Goal: Task Accomplishment & Management: Manage account settings

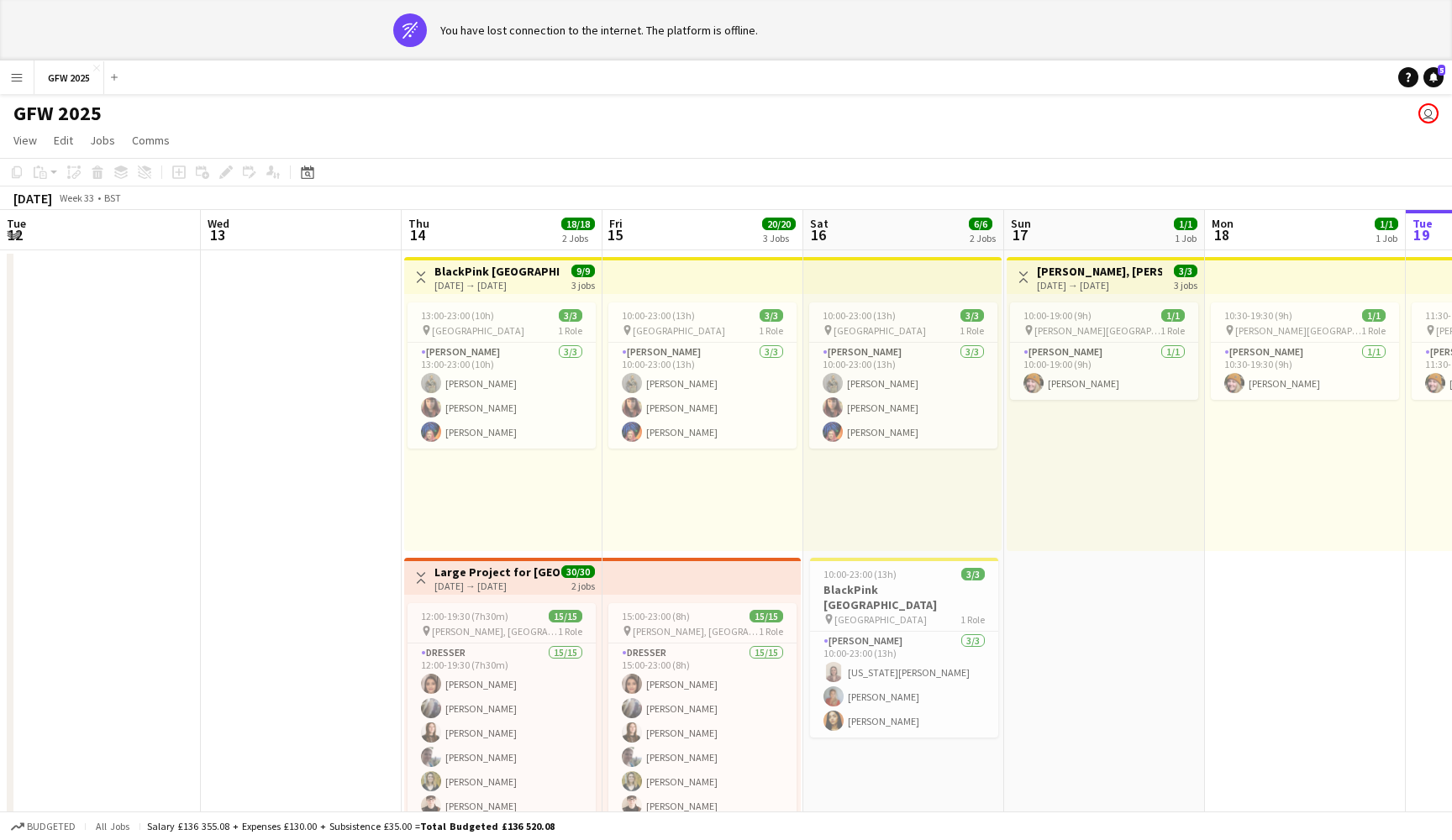
scroll to position [0, 338]
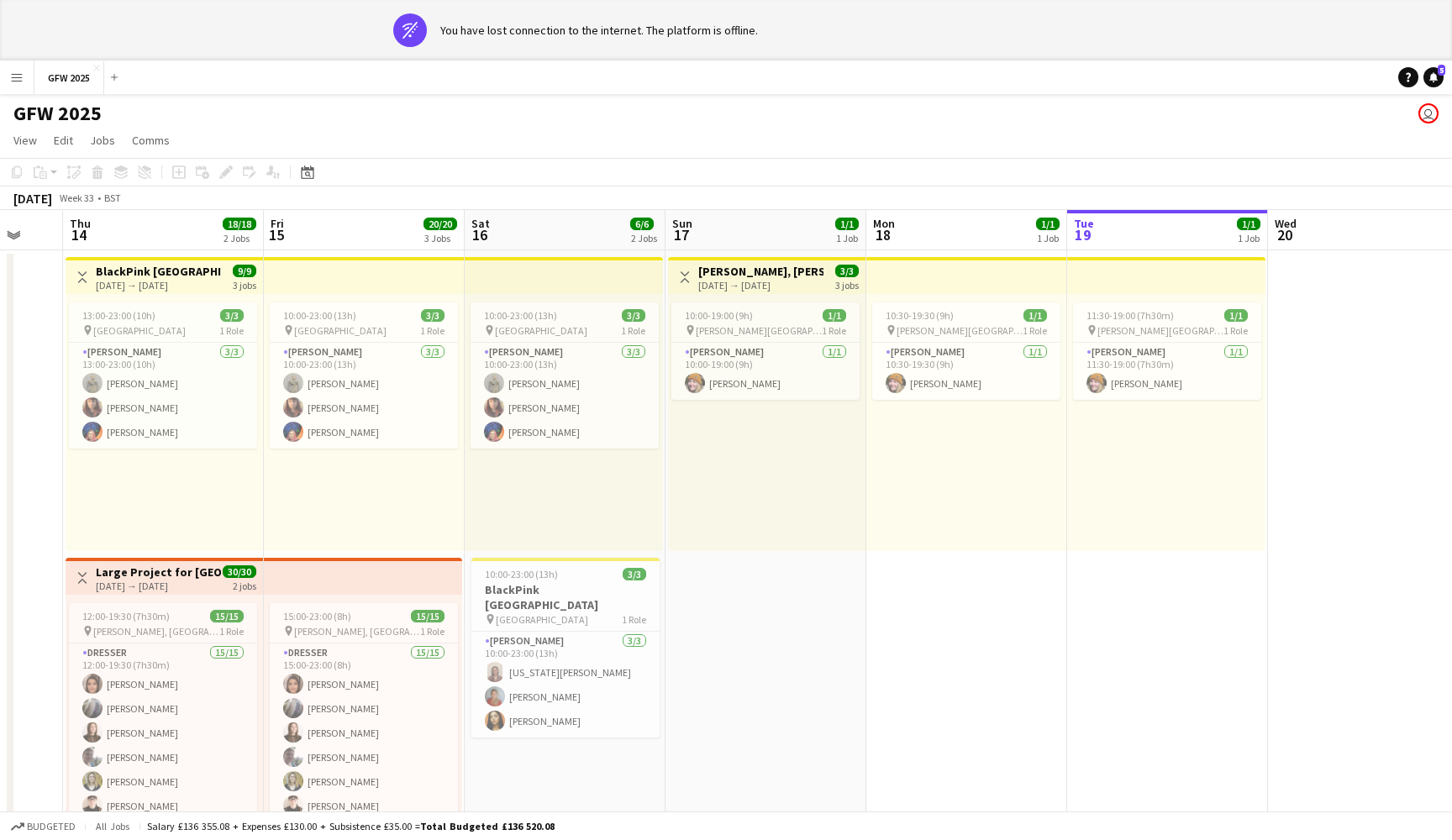
click at [1177, 284] on app-top-bar at bounding box center [1166, 275] width 198 height 37
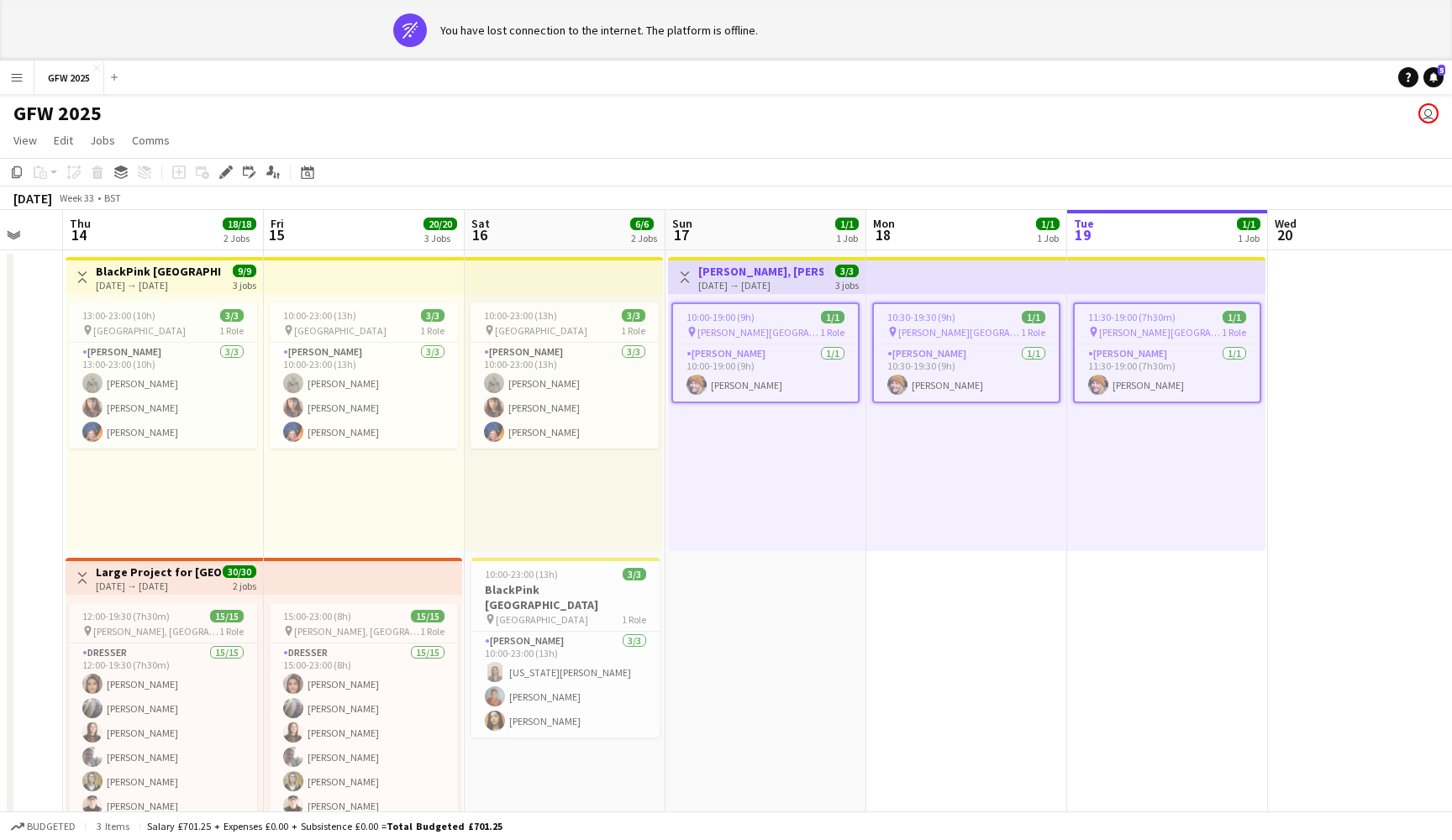
click at [1177, 284] on app-top-bar at bounding box center [1166, 275] width 198 height 37
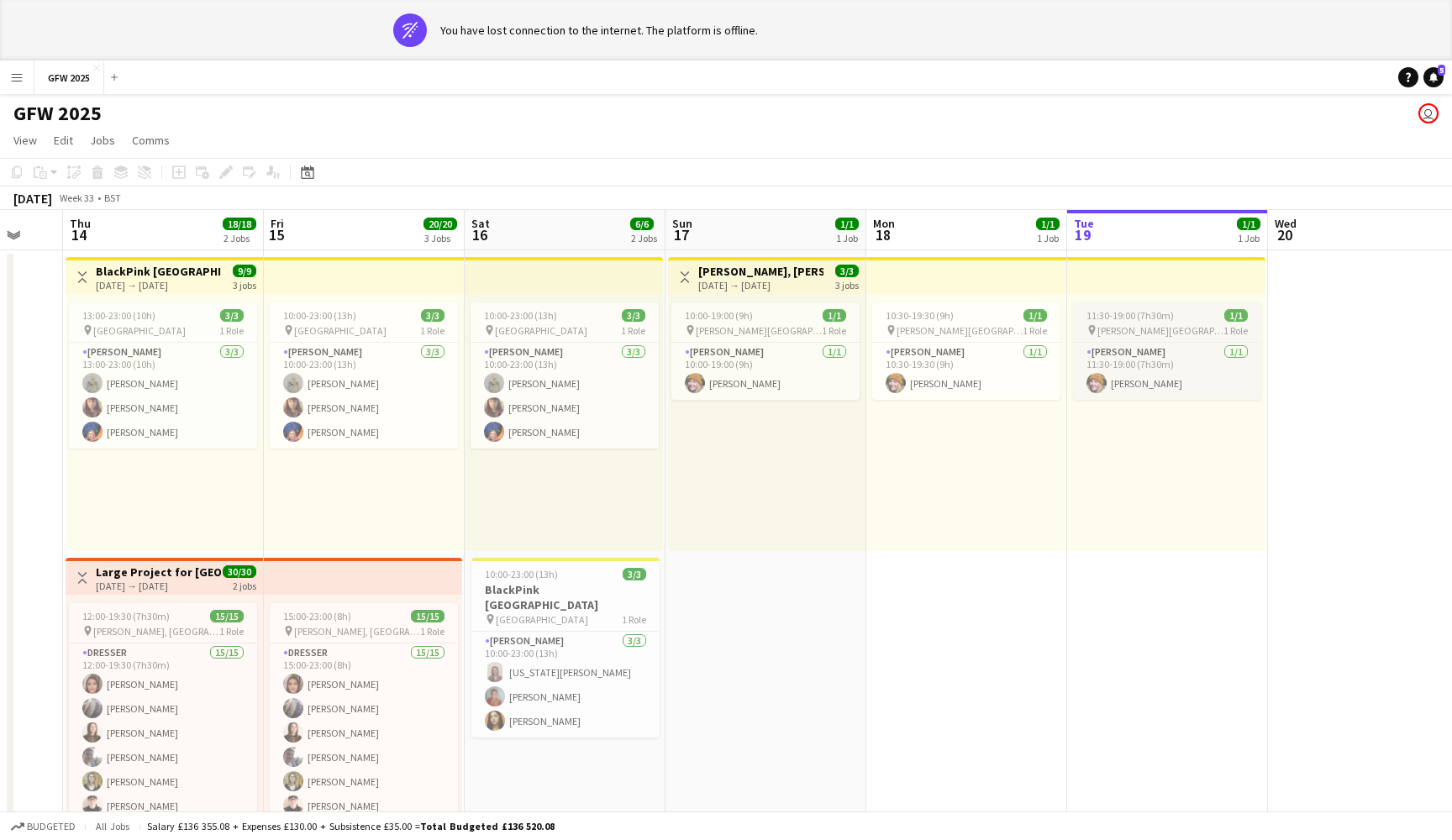
click at [1174, 339] on app-job-card "11:30-19:00 (7h30m) 1/1 pin [PERSON_NAME] Park [PERSON_NAME] 1 Role [PERSON_NAM…" at bounding box center [1167, 351] width 189 height 97
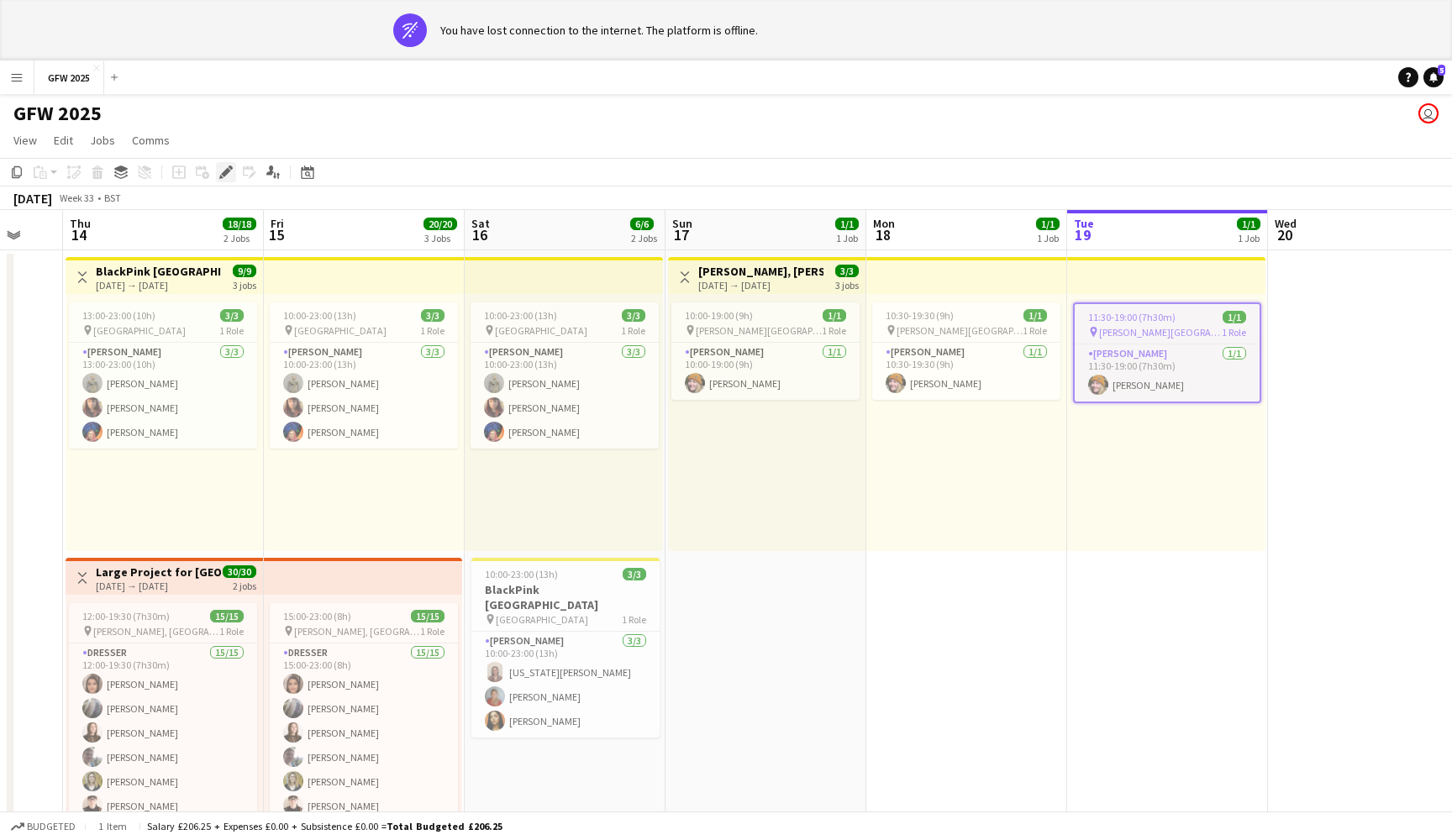
click at [227, 176] on icon "Edit" at bounding box center [227, 172] width 14 height 14
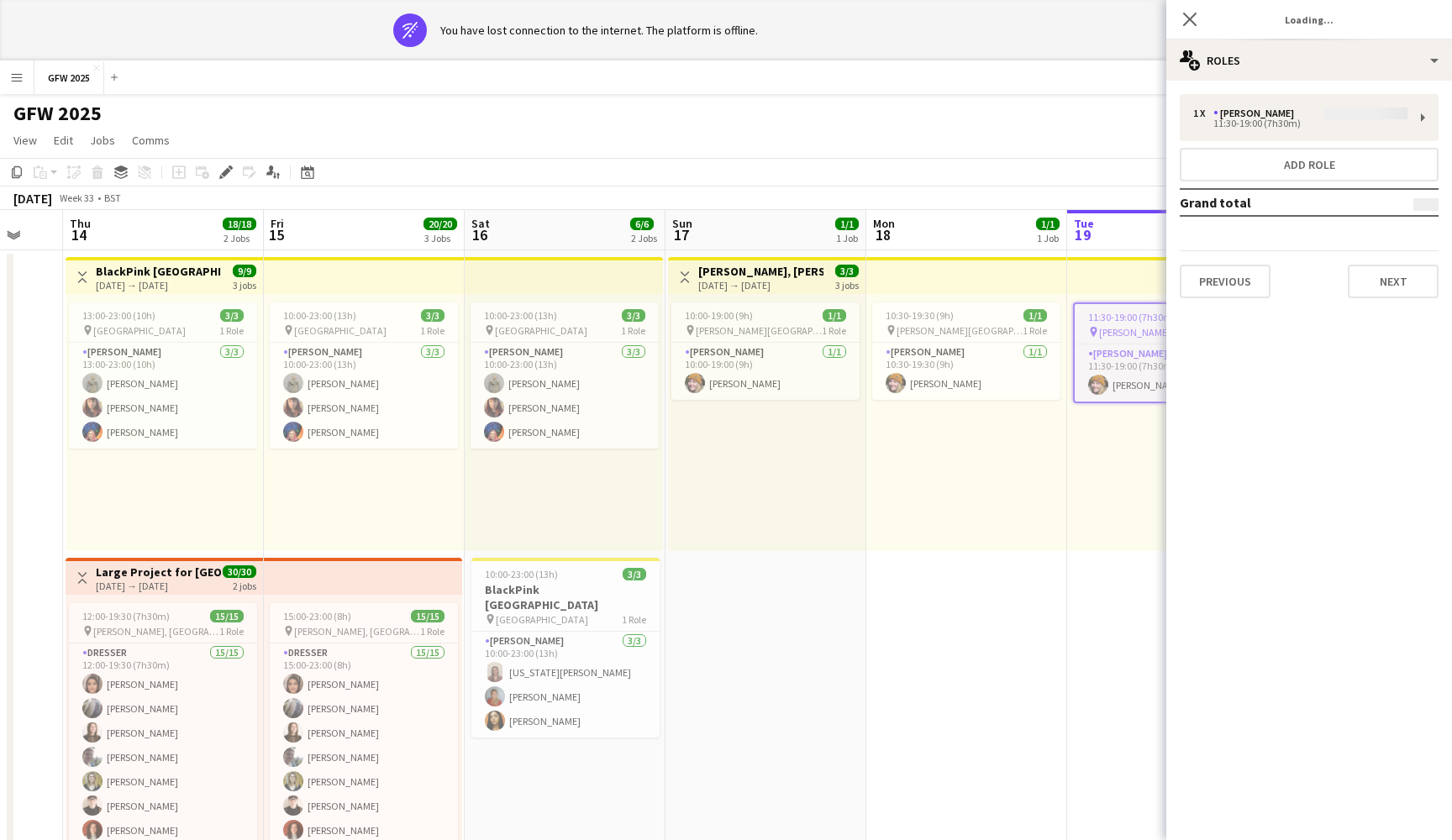
click at [1327, 126] on div "1 x [PERSON_NAME] 11:30-19:00 (7h30m) Add role Grand total Previous Next" at bounding box center [1309, 196] width 286 height 204
click at [1339, 103] on div "1 x [PERSON_NAME] 11:30-19:00 (7h30m) Add role Grand total Previous Next" at bounding box center [1309, 196] width 286 height 204
click at [1195, 19] on icon "Close pop-in" at bounding box center [1189, 18] width 16 height 16
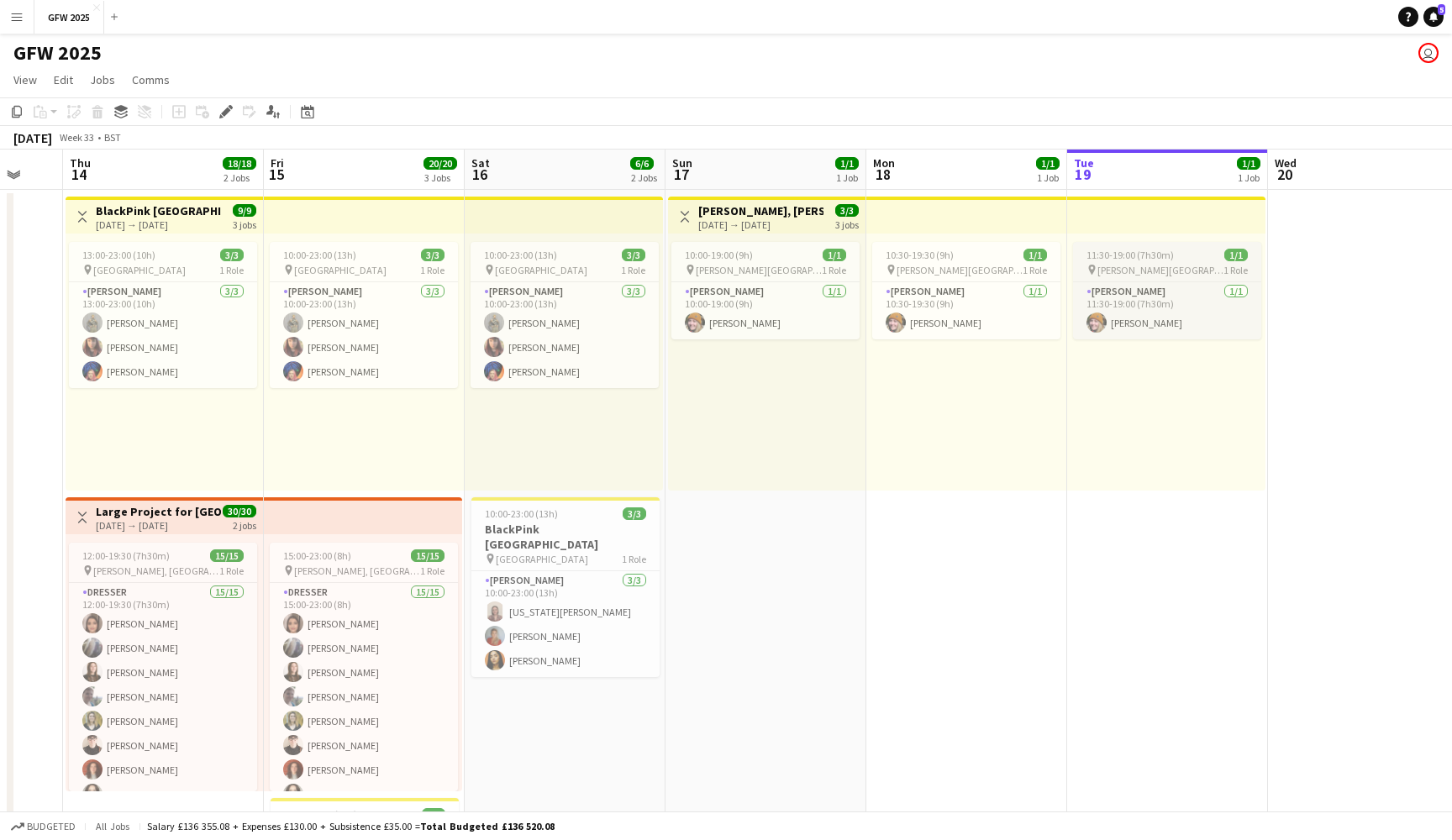
click at [1180, 250] on div "11:30-19:00 (7h30m) 1/1" at bounding box center [1167, 255] width 189 height 13
click at [228, 114] on icon "Edit" at bounding box center [227, 112] width 14 height 14
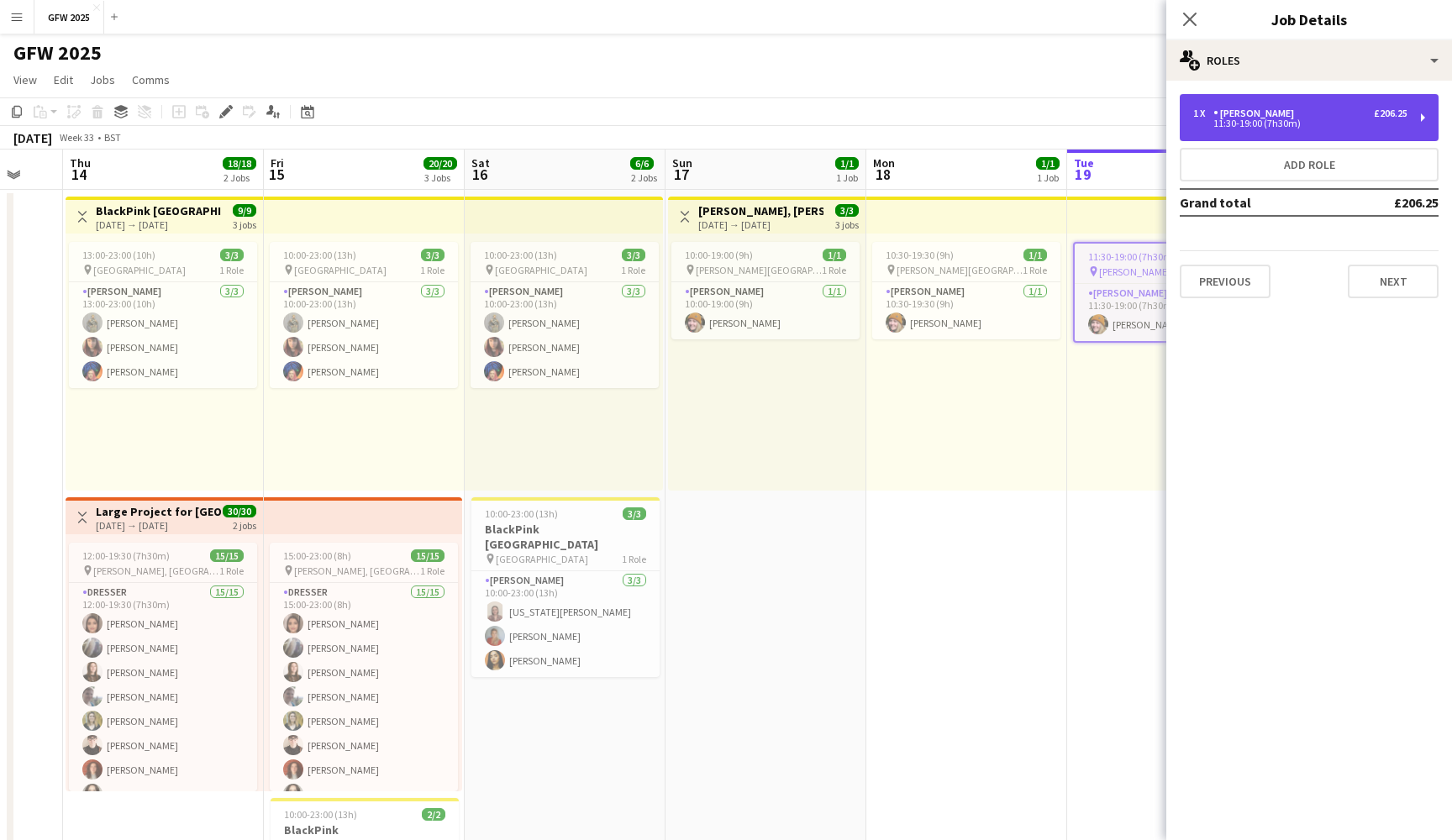
click at [1352, 122] on div "11:30-19:00 (7h30m)" at bounding box center [1300, 123] width 214 height 9
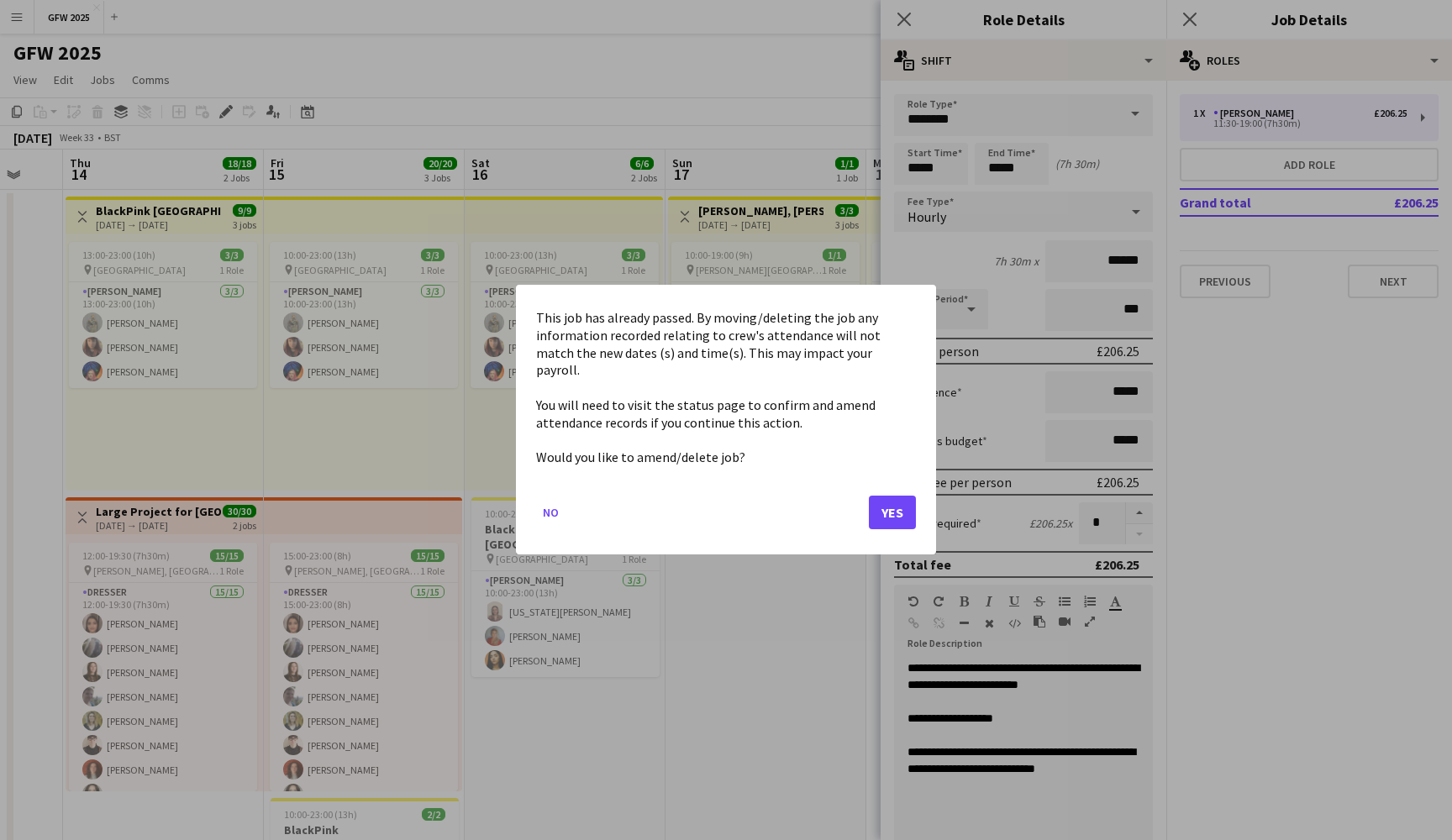
click at [893, 515] on button "Yes" at bounding box center [892, 513] width 47 height 34
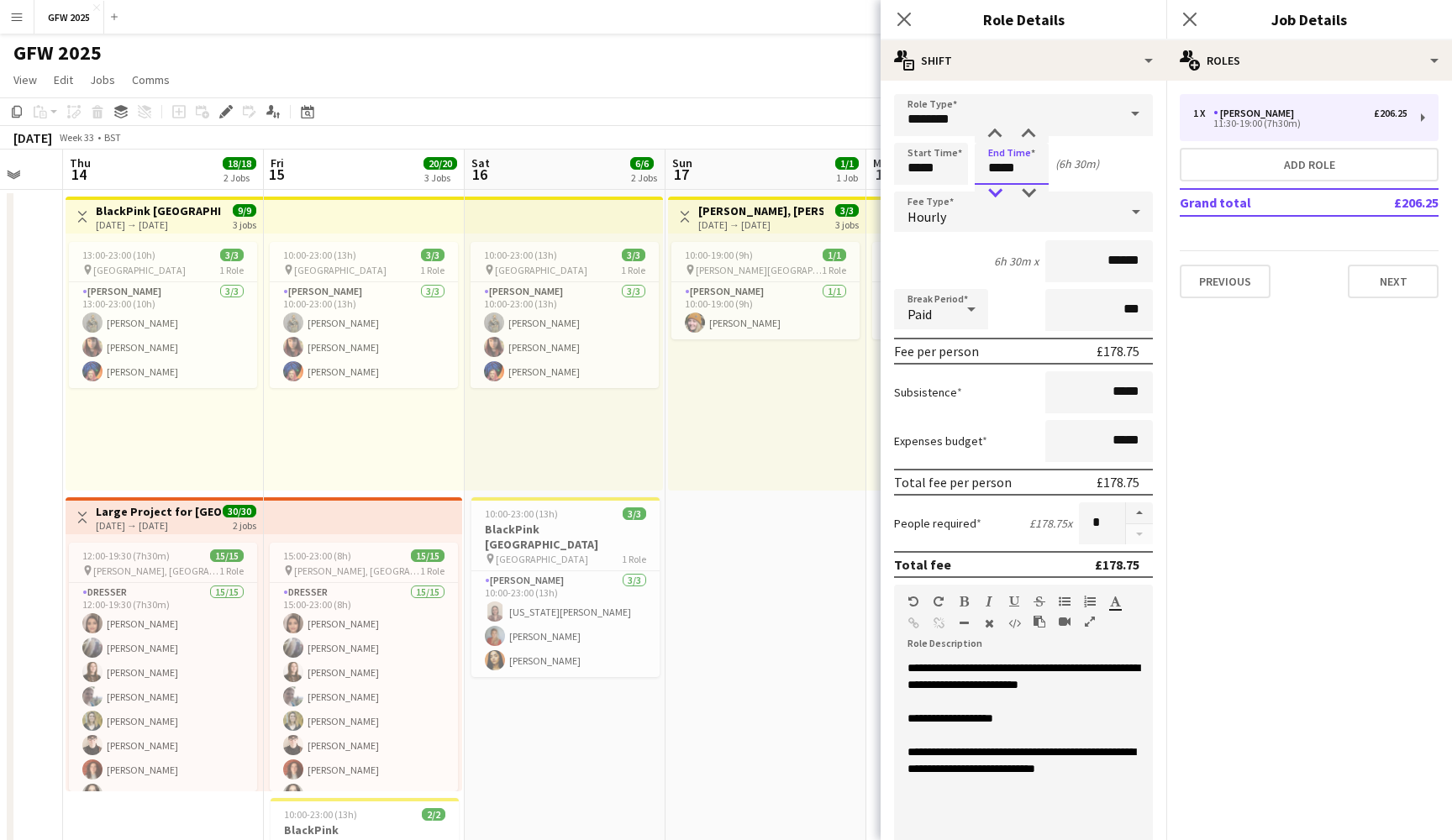
click at [999, 193] on div at bounding box center [995, 192] width 34 height 17
click at [1030, 130] on div at bounding box center [1028, 134] width 34 height 17
type input "*****"
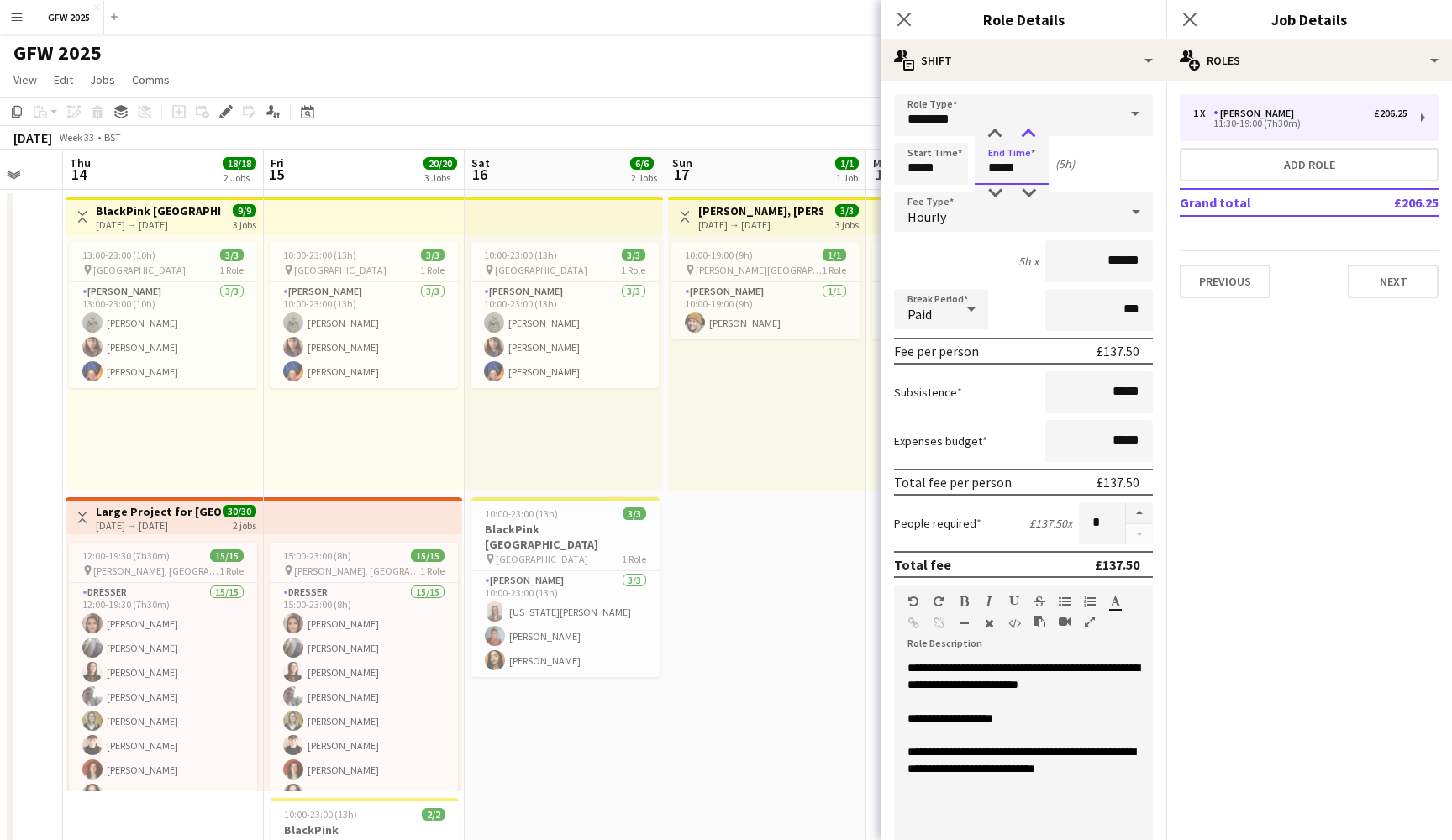
click at [1030, 130] on div at bounding box center [1028, 134] width 34 height 17
click at [1193, 20] on icon "Close pop-in" at bounding box center [1189, 18] width 16 height 16
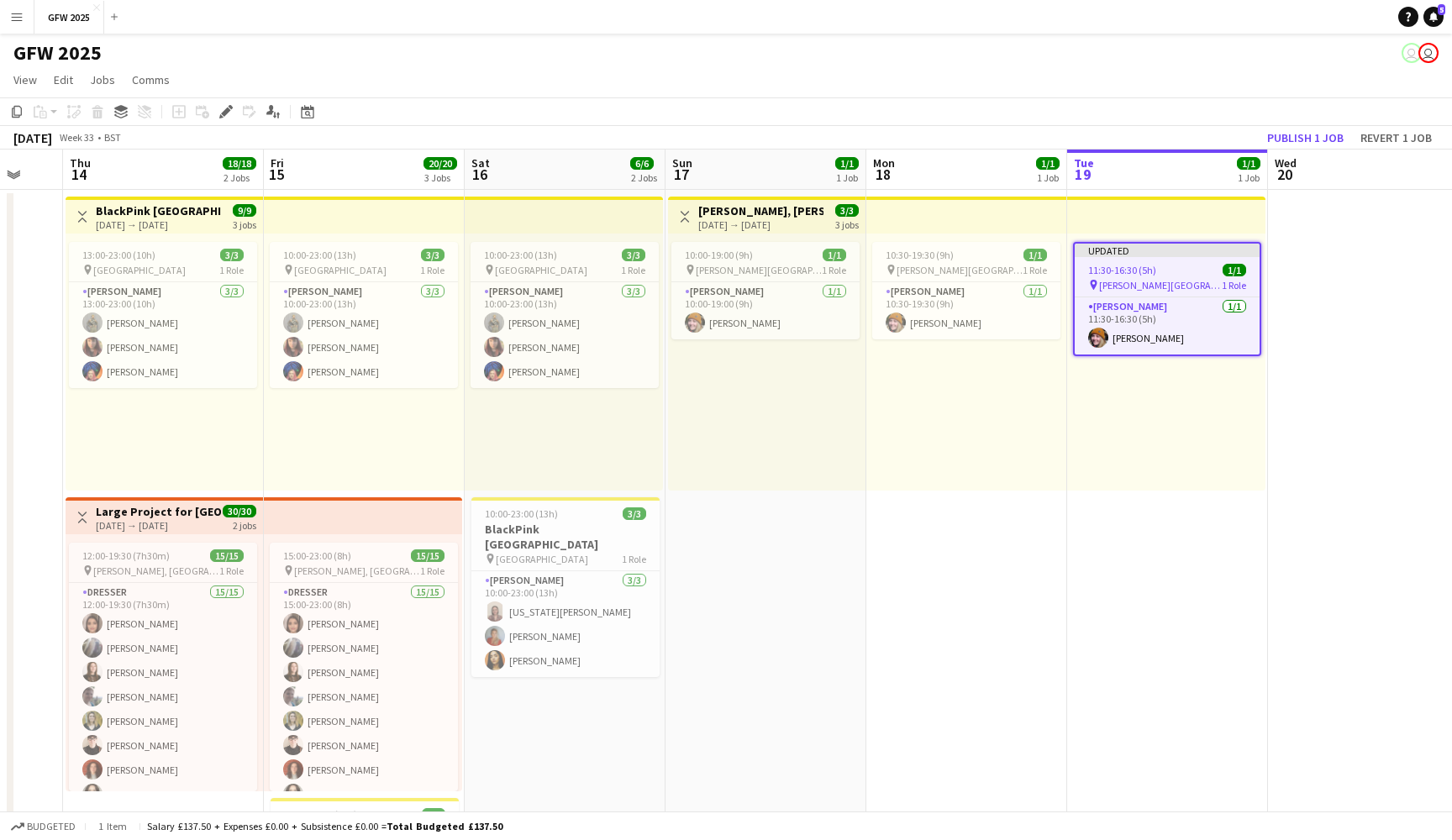
click at [1130, 150] on app-board-header-date "Tue 19 1/1 1 Job" at bounding box center [1167, 169] width 200 height 40
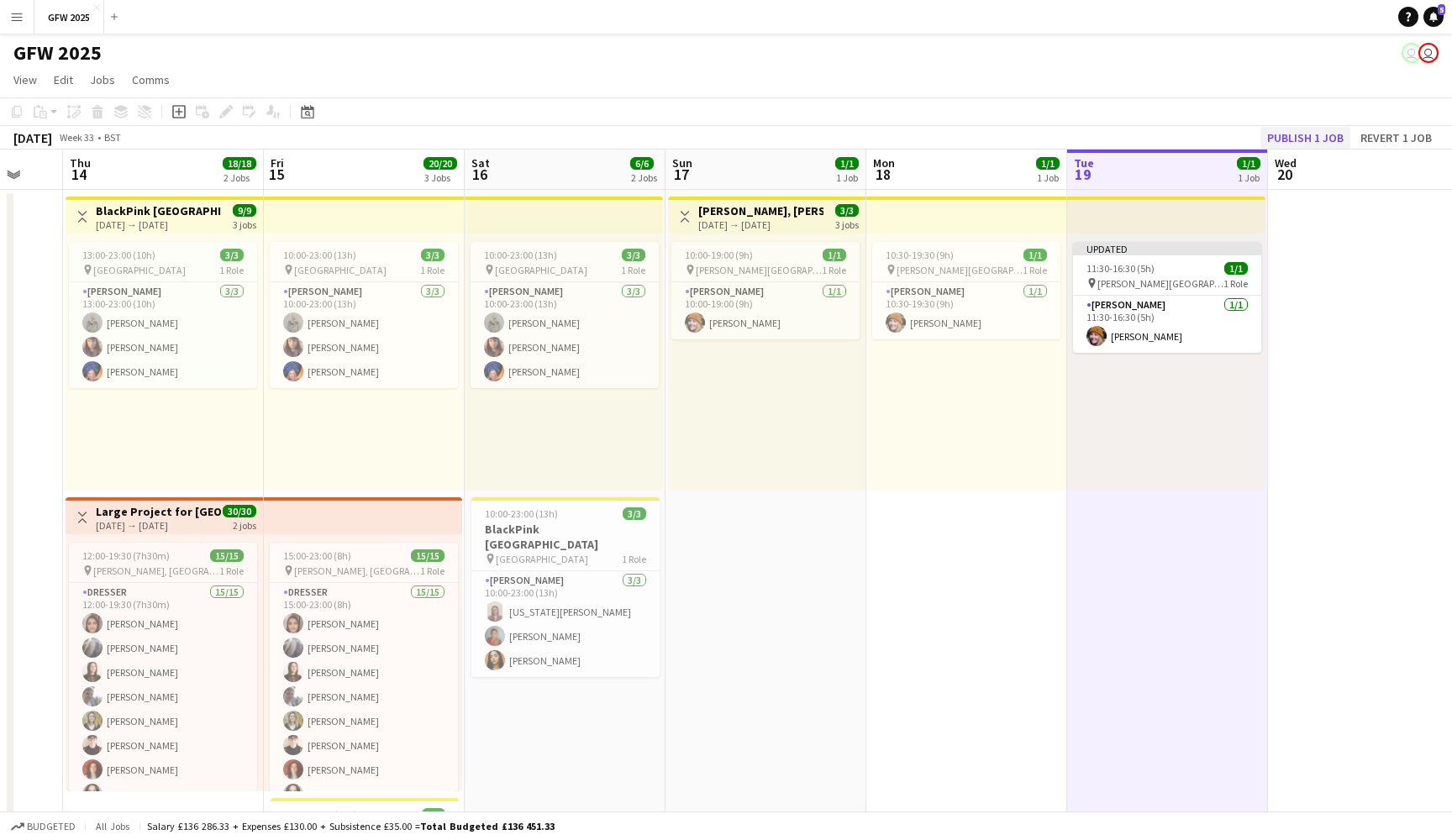
click at [1300, 135] on button "Publish 1 job" at bounding box center [1305, 137] width 89 height 21
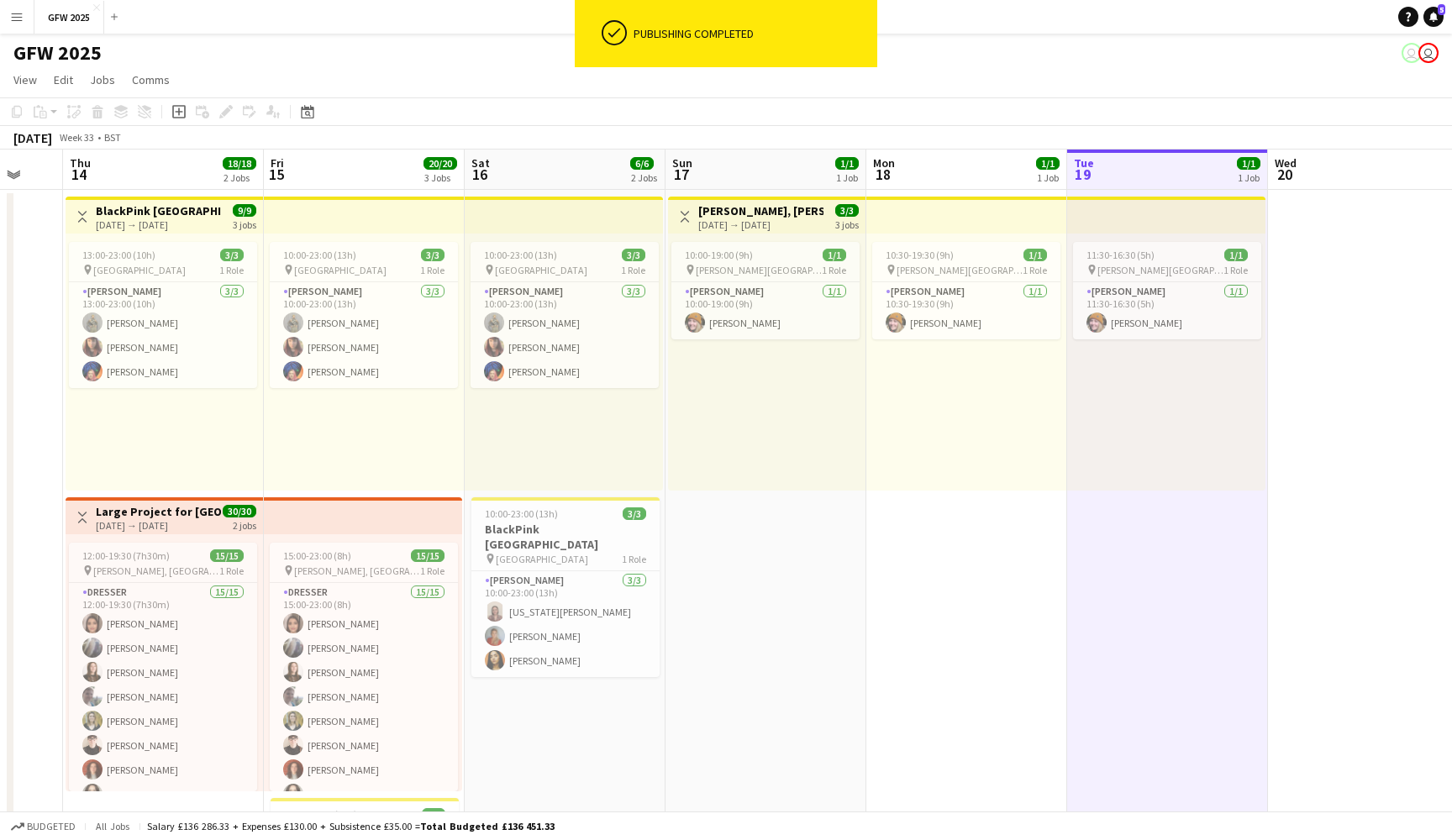
click at [917, 126] on div "[DATE] Week 33 • BST" at bounding box center [726, 138] width 1452 height 23
